Goal: Task Accomplishment & Management: Use online tool/utility

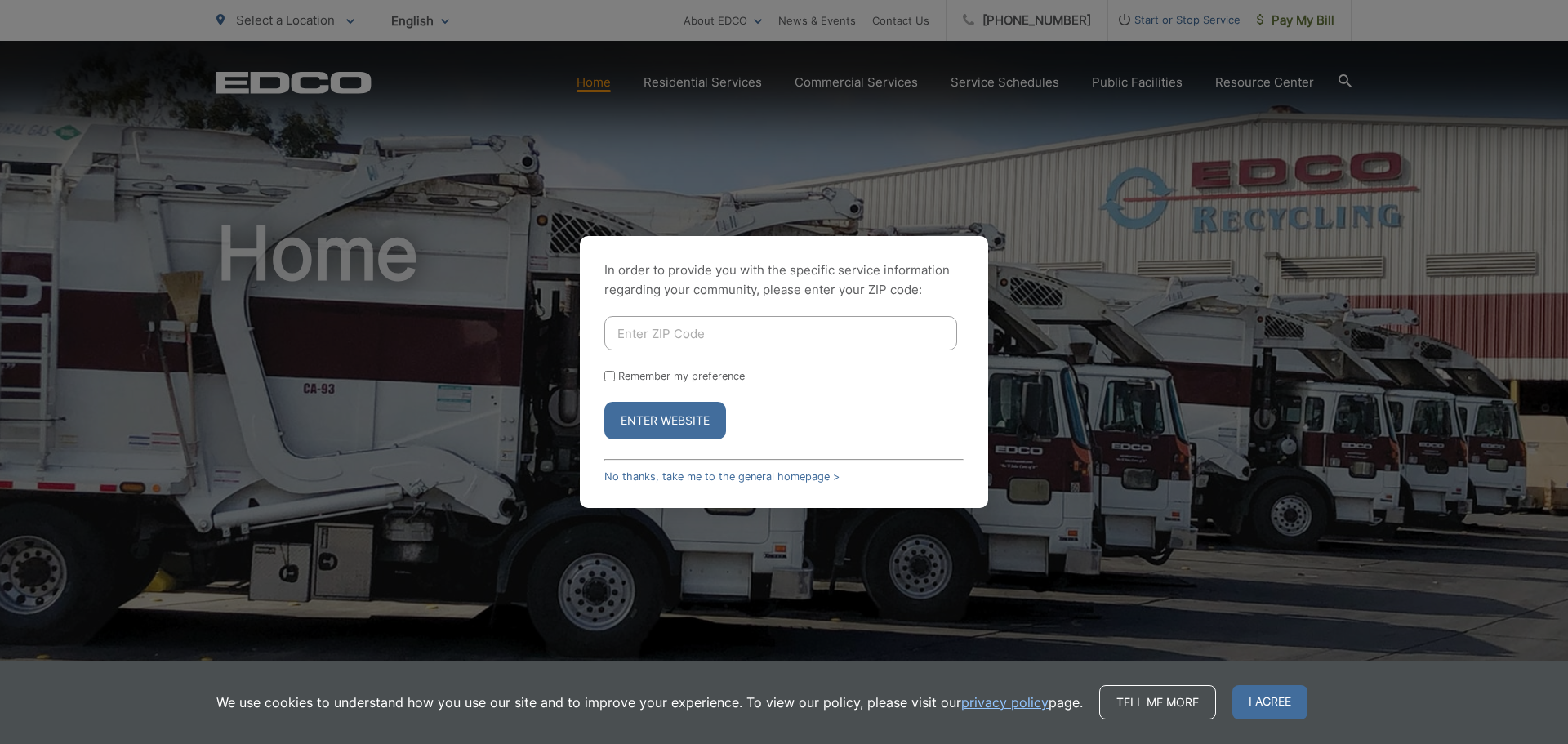
click at [657, 328] on input "Enter ZIP Code" at bounding box center [780, 333] width 352 height 34
type input "92084"
click at [639, 420] on button "Enter Website" at bounding box center [665, 420] width 121 height 37
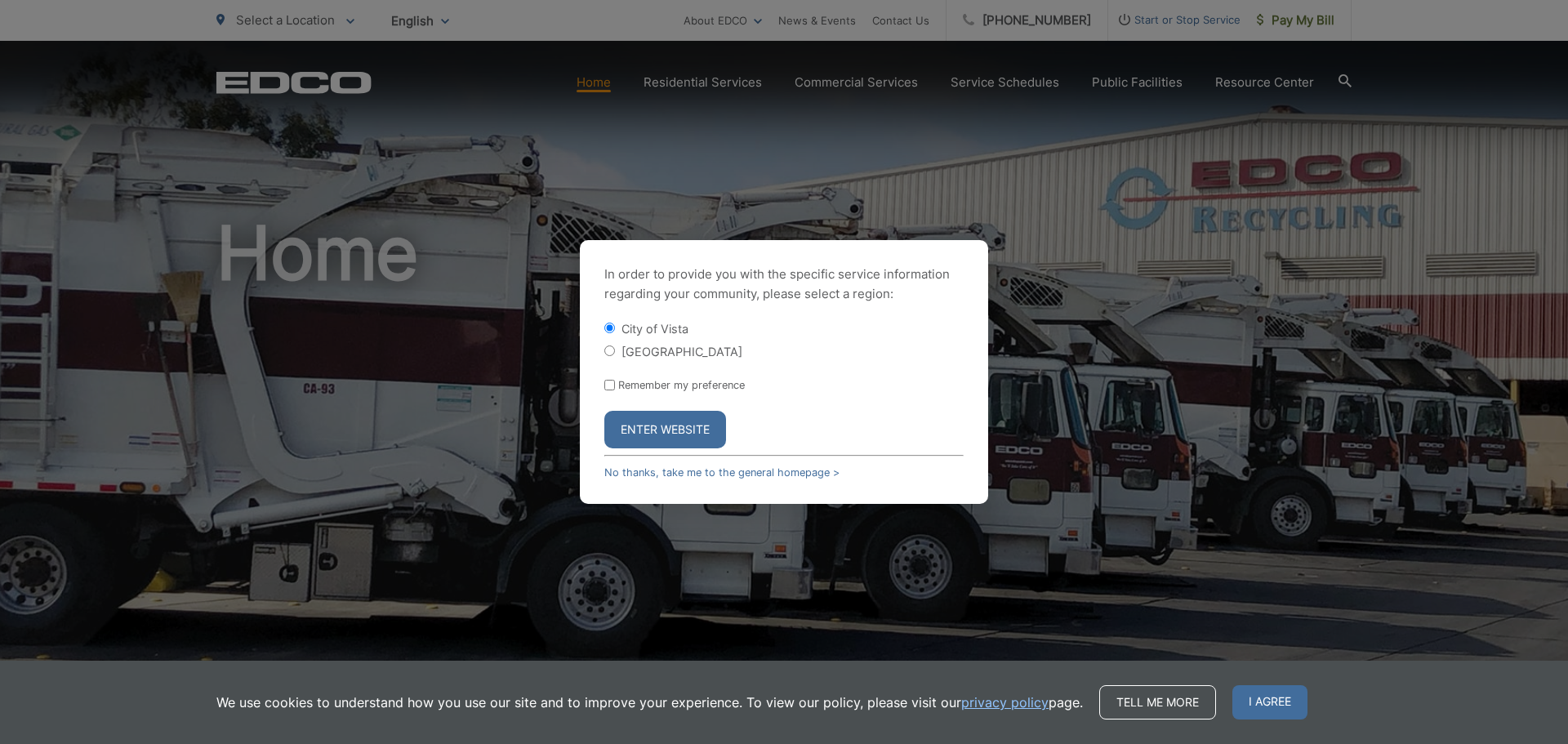
click at [734, 178] on div "In order to provide you with the specific service information regarding your co…" at bounding box center [784, 372] width 1568 height 744
click at [664, 428] on button "Enter Website" at bounding box center [665, 429] width 121 height 37
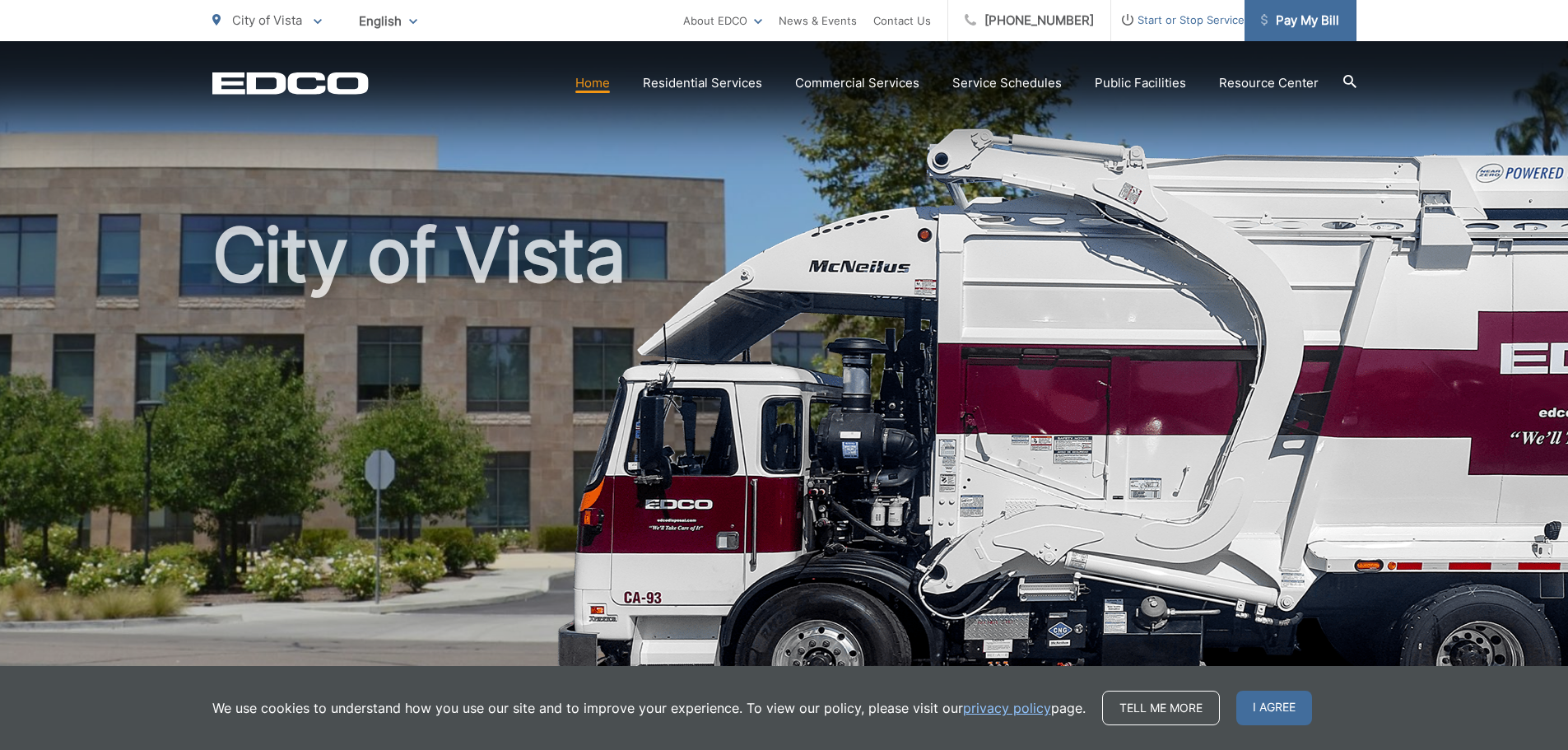
click at [1297, 20] on span "Pay My Bill" at bounding box center [1299, 20] width 78 height 20
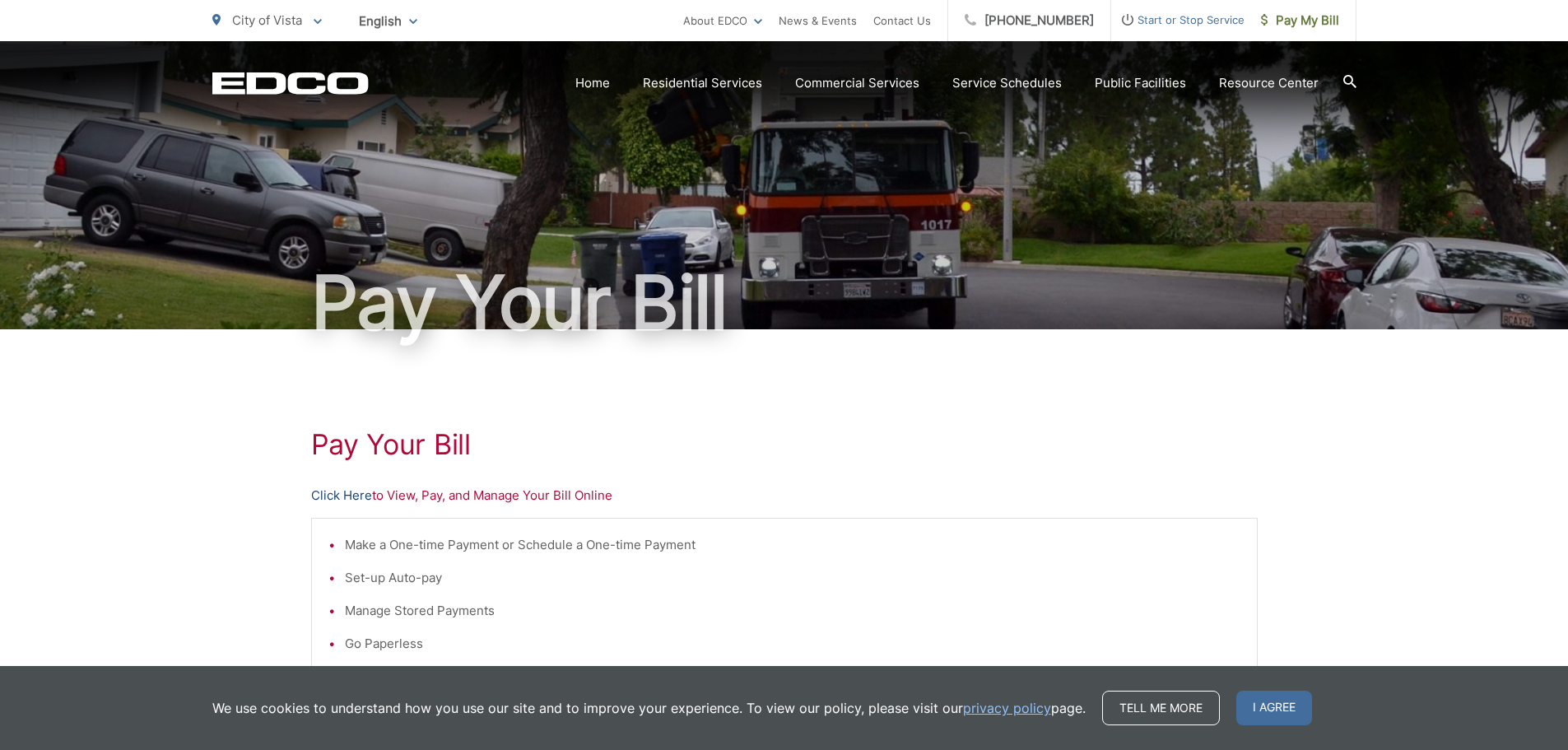
click at [342, 493] on link "Click Here" at bounding box center [341, 496] width 61 height 20
